Goal: Transaction & Acquisition: Purchase product/service

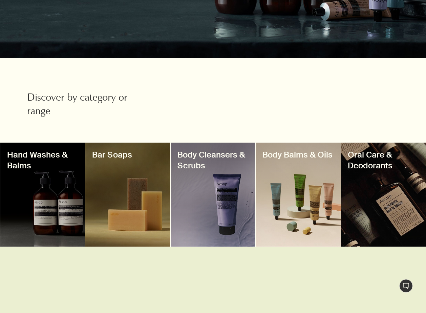
scroll to position [164, 0]
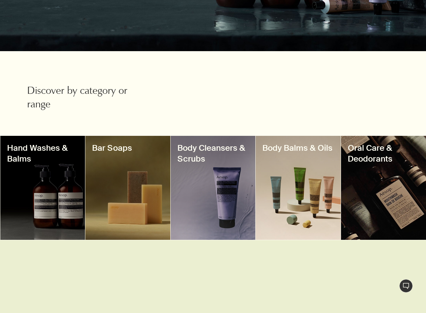
click at [213, 160] on h3 "Body Cleansers & Scrubs" at bounding box center [213, 154] width 71 height 22
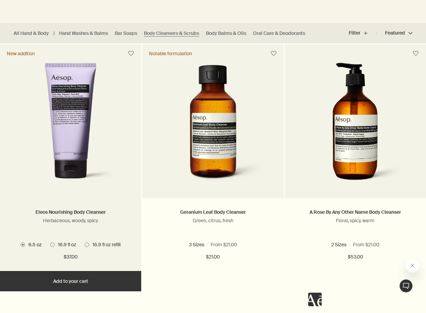
click at [48, 118] on img at bounding box center [70, 125] width 109 height 125
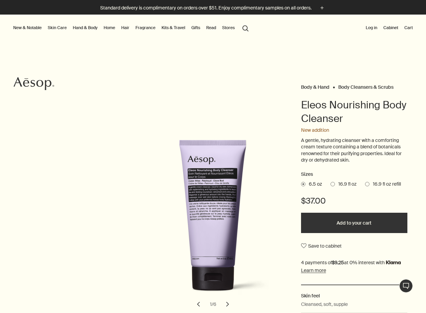
click at [366, 184] on span at bounding box center [367, 184] width 4 height 4
click at [365, 184] on input "16.9 fl oz refill" at bounding box center [365, 183] width 0 height 4
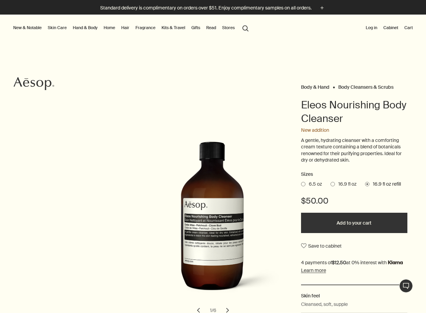
click at [332, 185] on span at bounding box center [333, 184] width 4 height 4
click at [331, 185] on input "16.9 fl oz" at bounding box center [331, 183] width 0 height 4
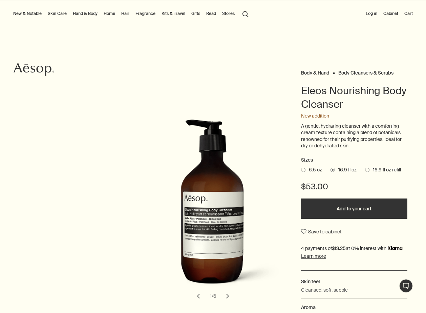
scroll to position [16, 0]
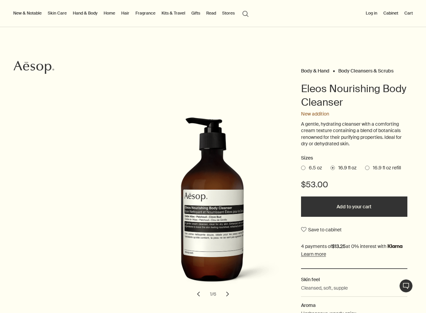
click at [369, 168] on span at bounding box center [367, 168] width 4 height 4
click at [365, 168] on input "16.9 fl oz refill" at bounding box center [365, 167] width 0 height 4
